Goal: Contribute content

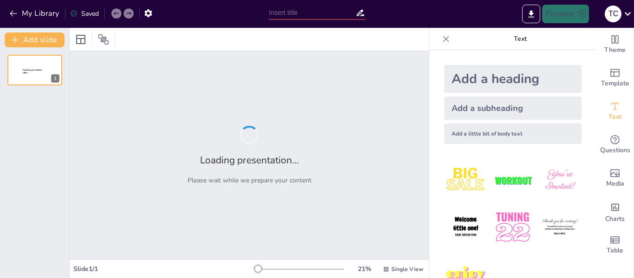
type input "Ringkasan Materi Halaman 78-84"
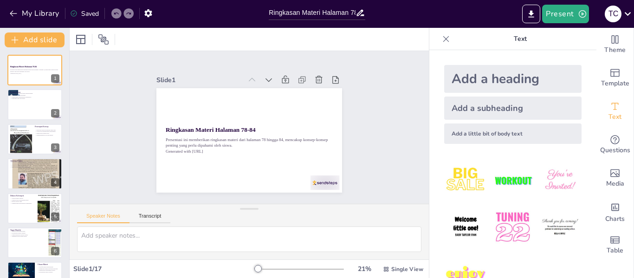
checkbox input "true"
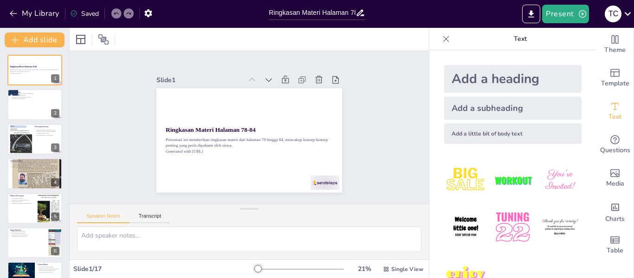
checkbox input "true"
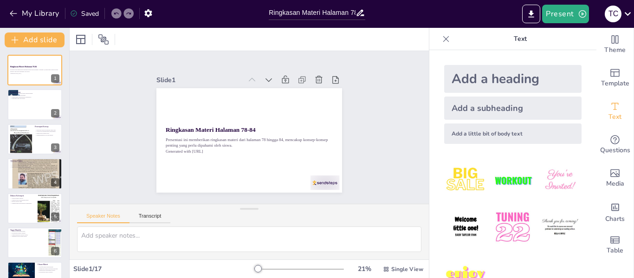
checkbox input "true"
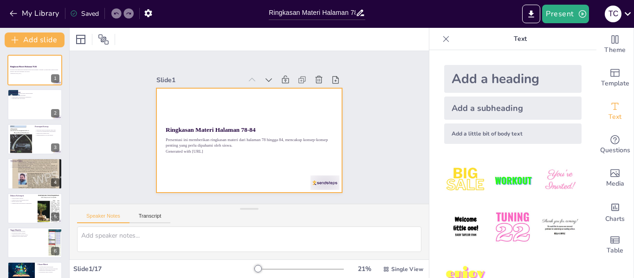
checkbox input "true"
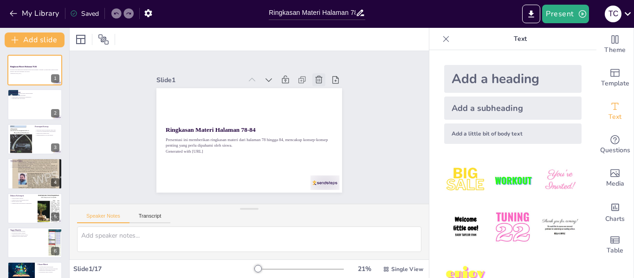
click at [320, 83] on icon at bounding box center [324, 87] width 8 height 8
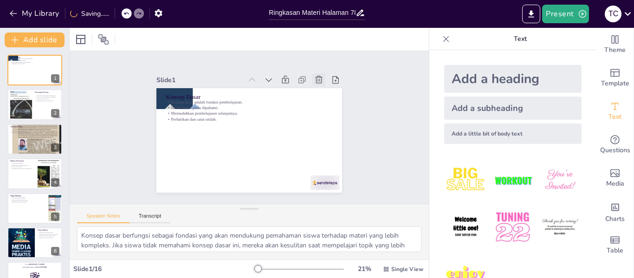
click at [316, 76] on icon at bounding box center [319, 79] width 7 height 7
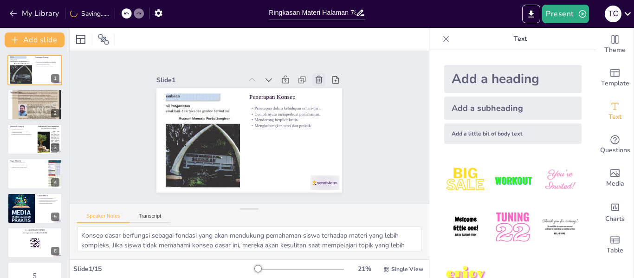
type textarea "Penerapan konsep dalam kehidupan sehari-hari membantu siswa untuk melihat relev…"
checkbox input "true"
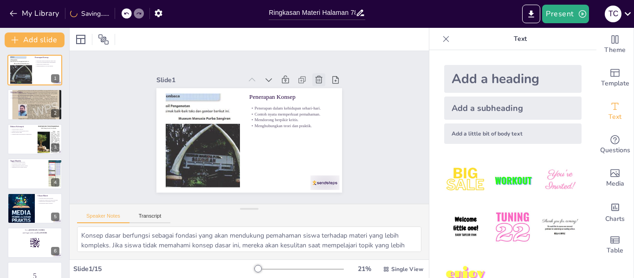
checkbox input "true"
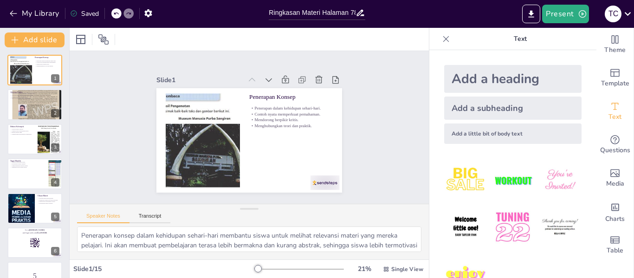
checkbox input "true"
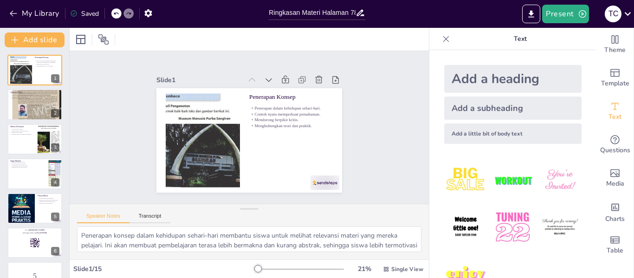
checkbox input "true"
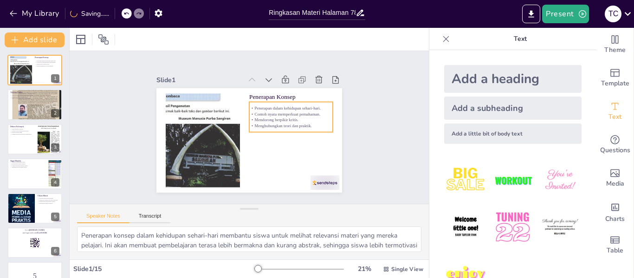
checkbox input "true"
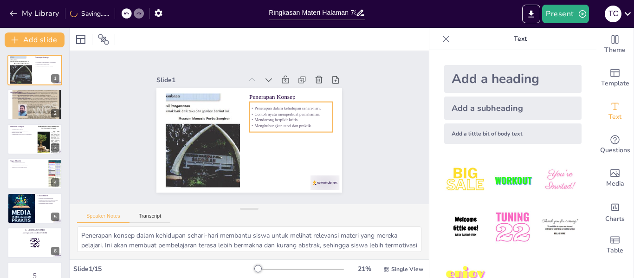
checkbox input "true"
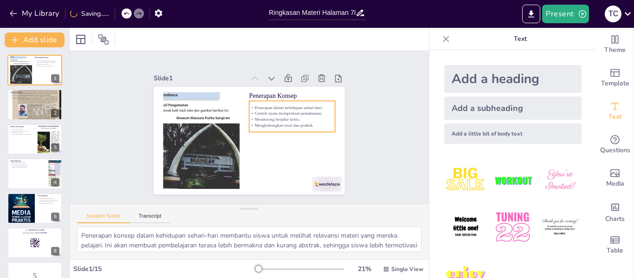
checkbox input "true"
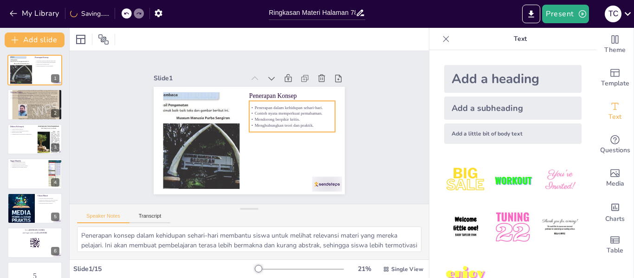
checkbox input "true"
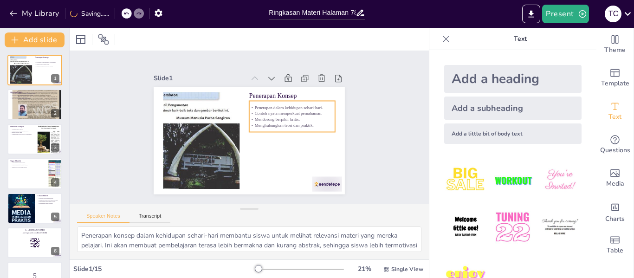
checkbox input "true"
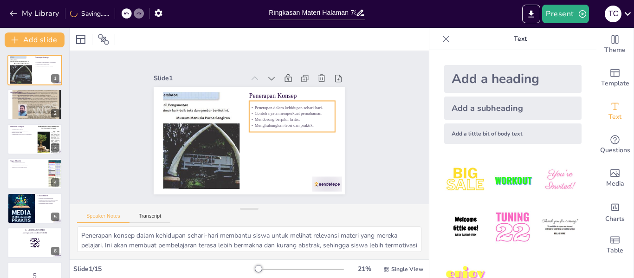
checkbox input "true"
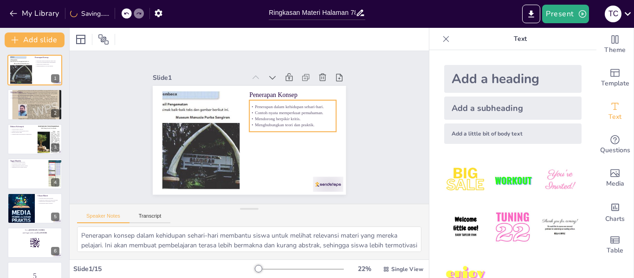
checkbox input "true"
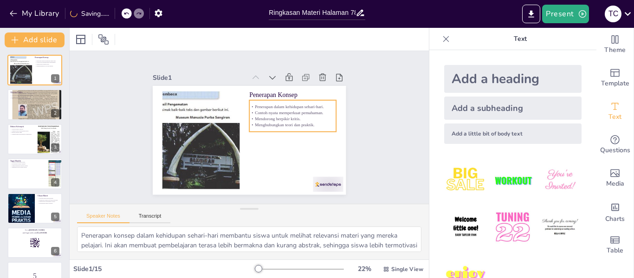
checkbox input "true"
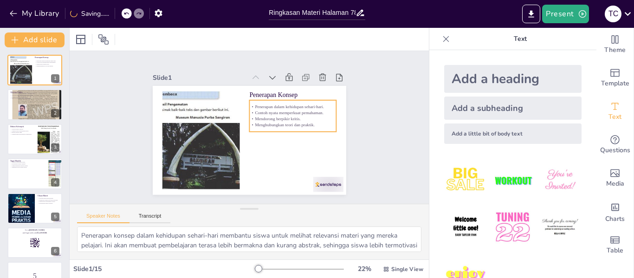
checkbox input "true"
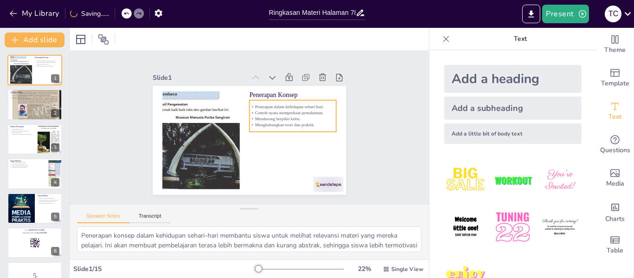
checkbox input "true"
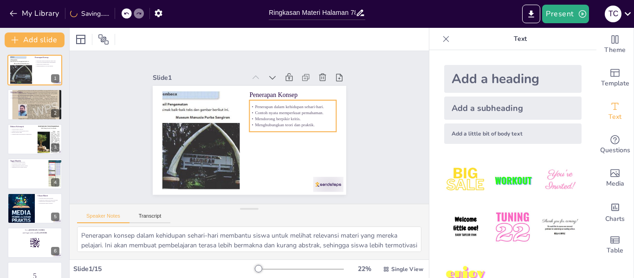
checkbox input "true"
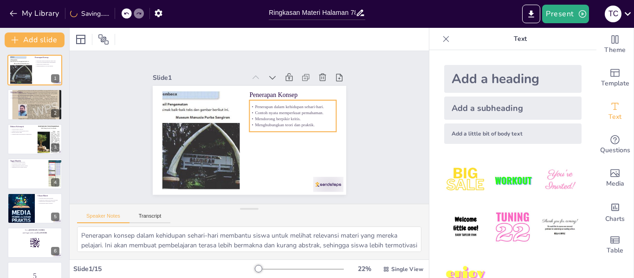
checkbox input "true"
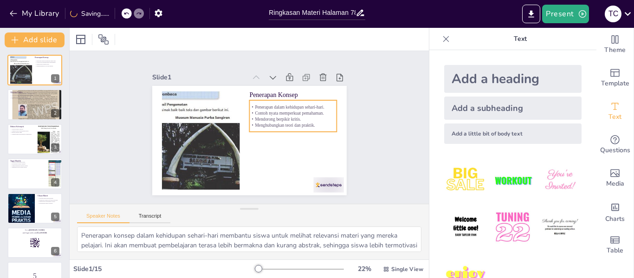
checkbox input "true"
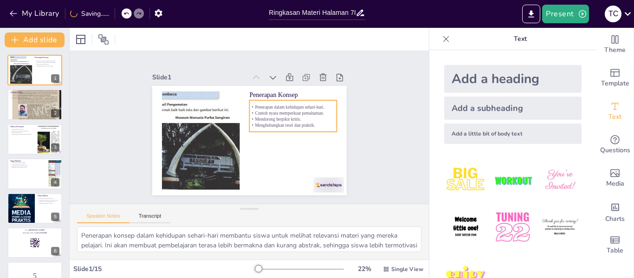
checkbox input "true"
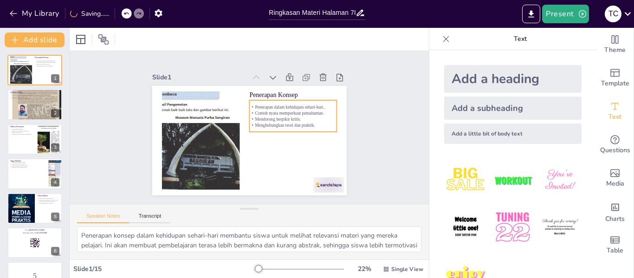
checkbox input "true"
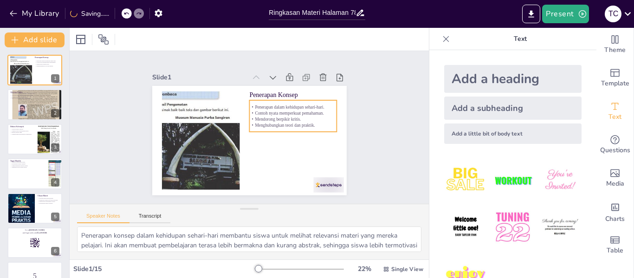
checkbox input "true"
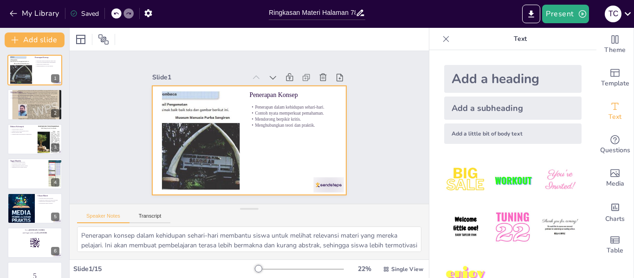
checkbox input "true"
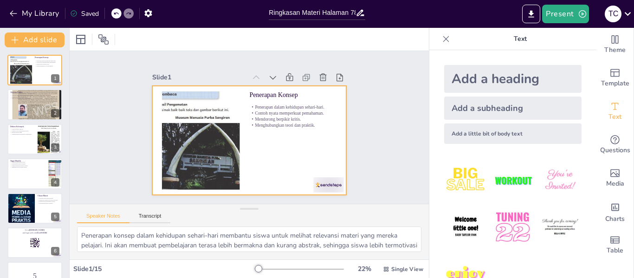
checkbox input "true"
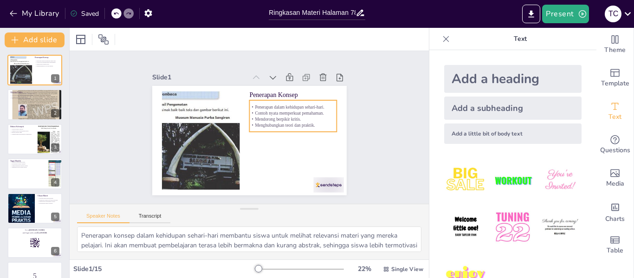
checkbox input "true"
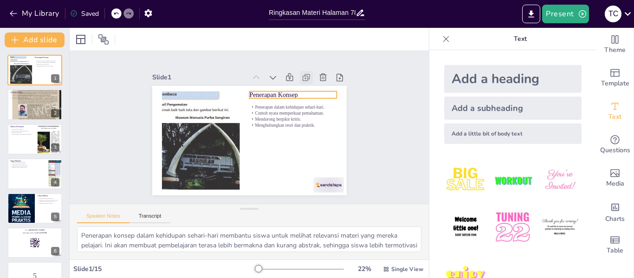
checkbox input "true"
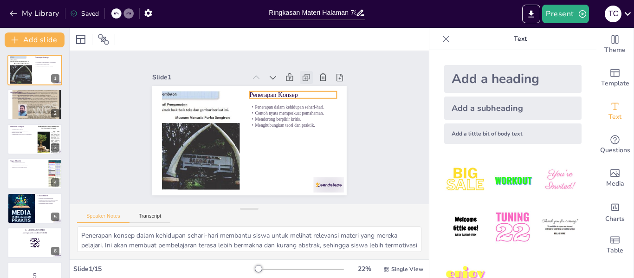
checkbox input "true"
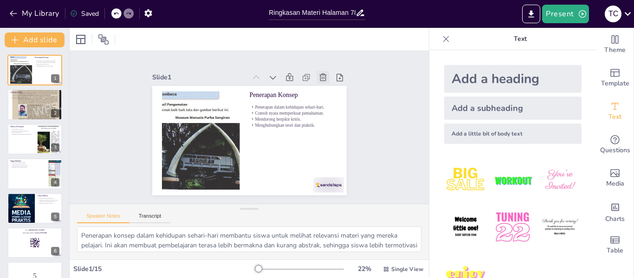
click at [317, 71] on div at bounding box center [323, 77] width 13 height 13
type textarea "Pengalaman langsung melalui aktivitas praktis membantu siswa untuk menginternal…"
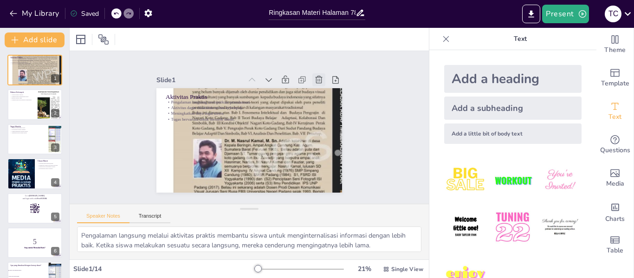
checkbox input "true"
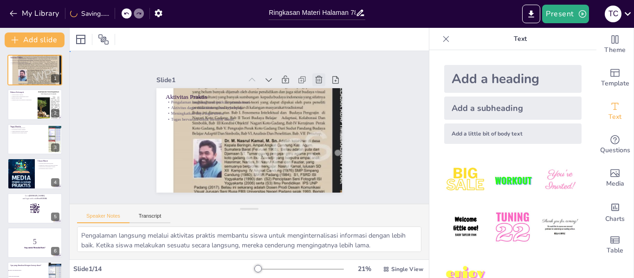
click at [313, 68] on div "Slide 1 Aktivitas Praktis Pengalaman langsung memperkuat pemahaman. Aktivitas d…" at bounding box center [249, 127] width 198 height 149
checkbox input "true"
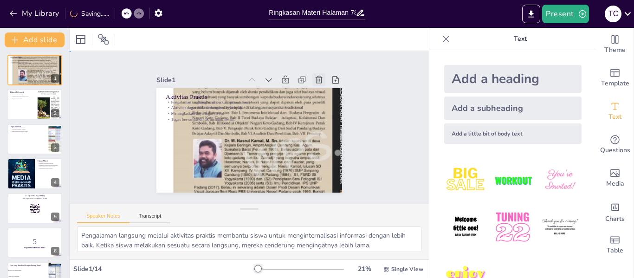
checkbox input "true"
click at [322, 90] on icon at bounding box center [327, 95] width 11 height 11
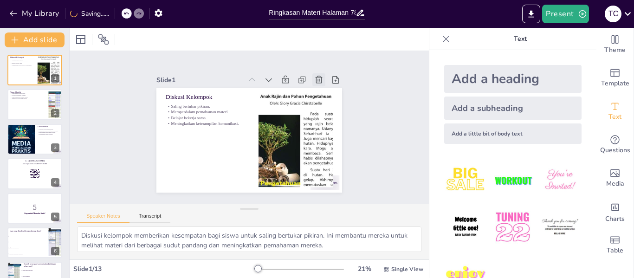
click at [318, 82] on icon at bounding box center [323, 87] width 10 height 10
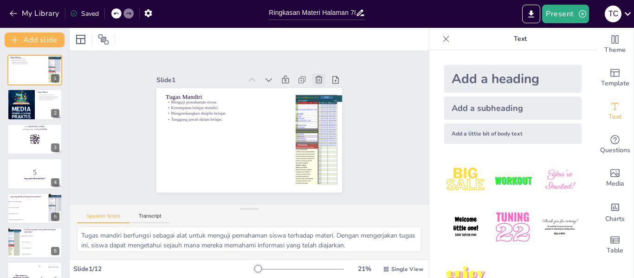
click at [314, 79] on icon at bounding box center [318, 79] width 9 height 9
type textarea "Ulasan materi berfungsi sebagai alat untuk merefleksikan apa yang telah dipelaj…"
